Goal: Find contact information: Find contact information

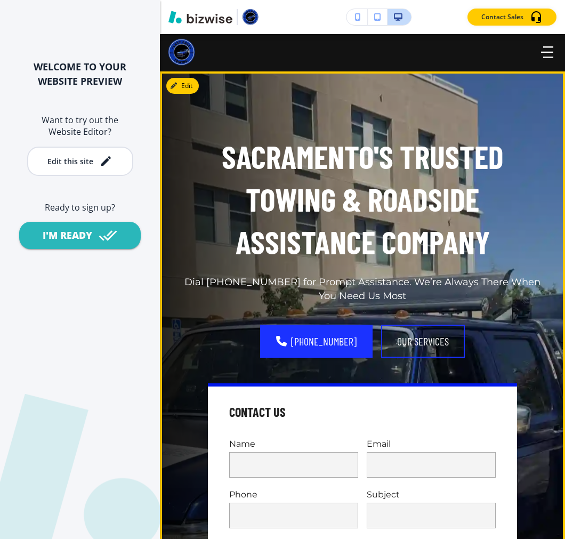
click at [335, 189] on p "SACRAMENTO'S TRUSTED TOWING & ROADSIDE ASSISTANCE COMPANY" at bounding box center [362, 198] width 371 height 127
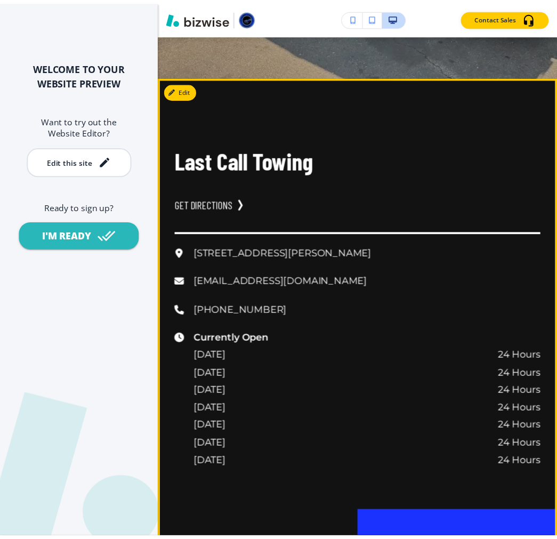
scroll to position [3196, 0]
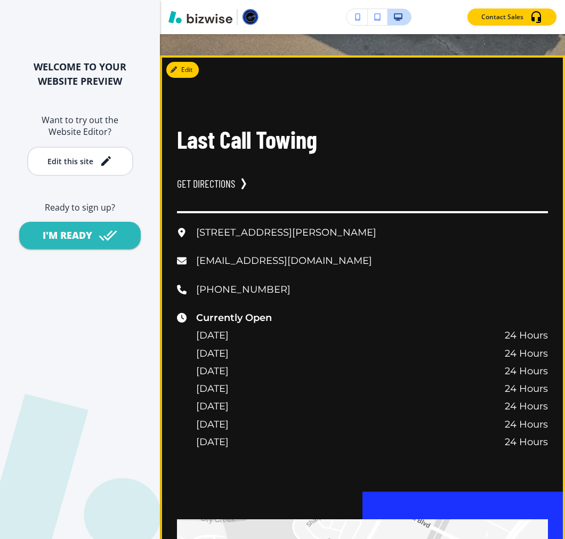
drag, startPoint x: 455, startPoint y: 209, endPoint x: 195, endPoint y: 205, distance: 260.5
click at [195, 224] on div "[STREET_ADDRESS][PERSON_NAME]" at bounding box center [362, 233] width 371 height 18
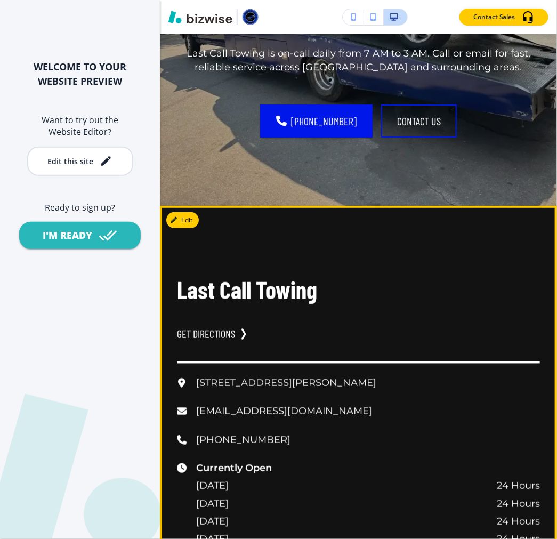
scroll to position [3018, 0]
